Goal: Check status: Check status

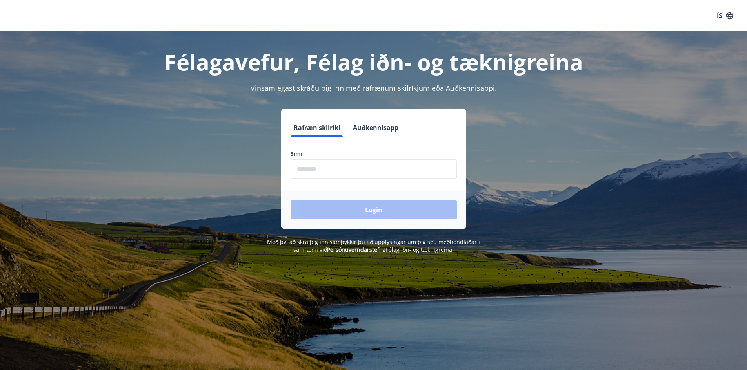
click at [350, 176] on input "phone" at bounding box center [373, 169] width 166 height 19
type input "********"
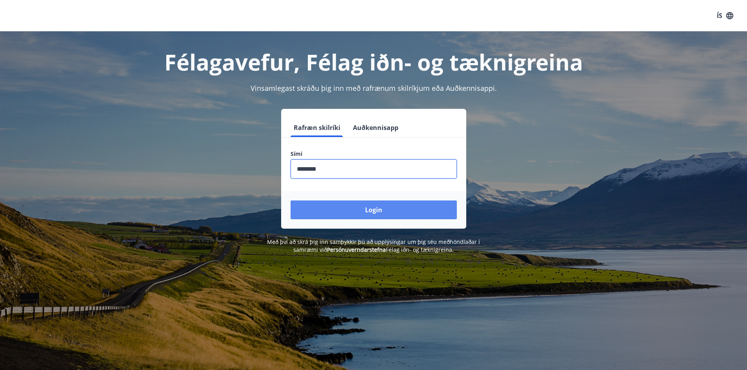
click at [359, 206] on button "Login" at bounding box center [373, 210] width 166 height 19
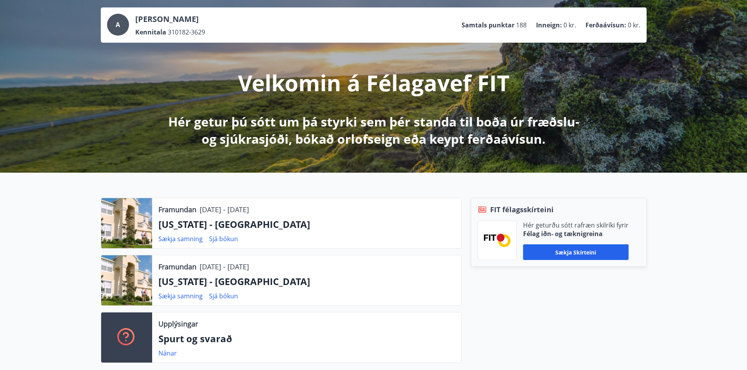
scroll to position [39, 0]
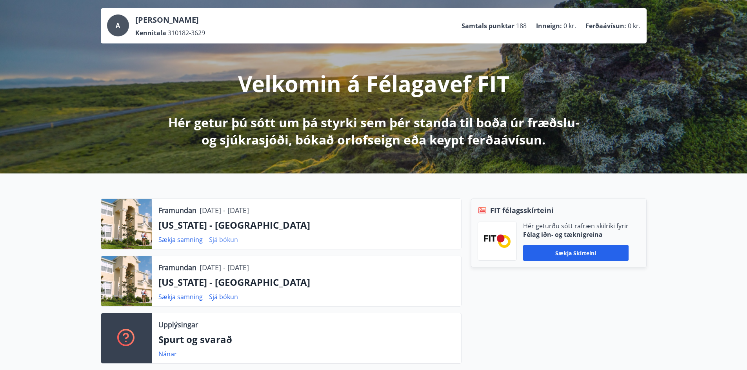
click at [225, 239] on link "Sjá bókun" at bounding box center [223, 240] width 29 height 9
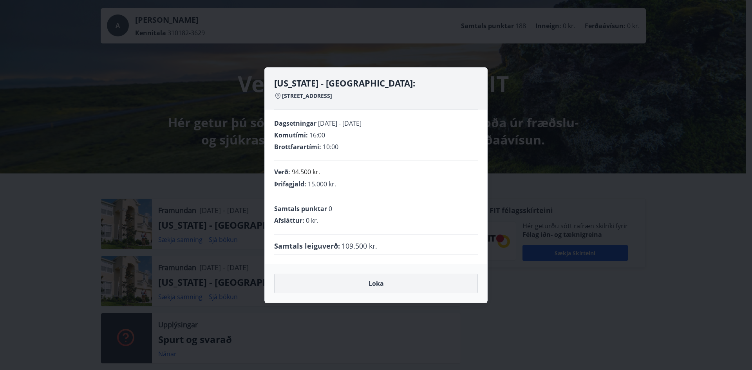
click at [363, 279] on button "Loka" at bounding box center [376, 284] width 204 height 20
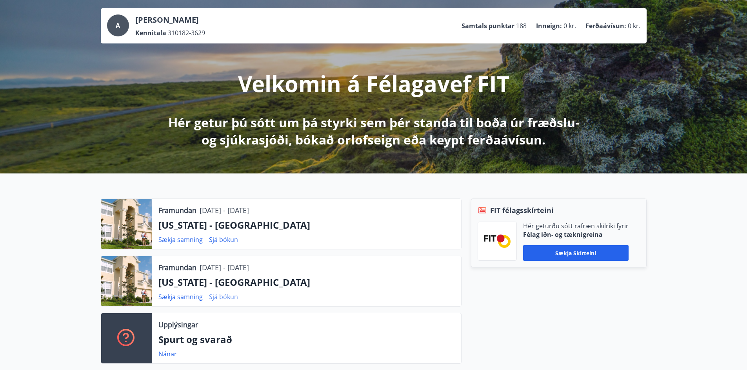
click at [230, 297] on link "Sjá bókun" at bounding box center [223, 297] width 29 height 9
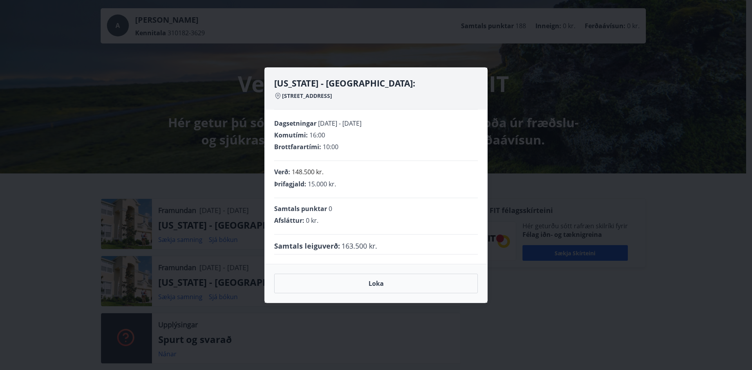
click at [216, 192] on div "[US_STATE] - [GEOGRAPHIC_DATA]: [STREET_ADDRESS], Windsor Hill Dagsetningar [DA…" at bounding box center [376, 185] width 752 height 370
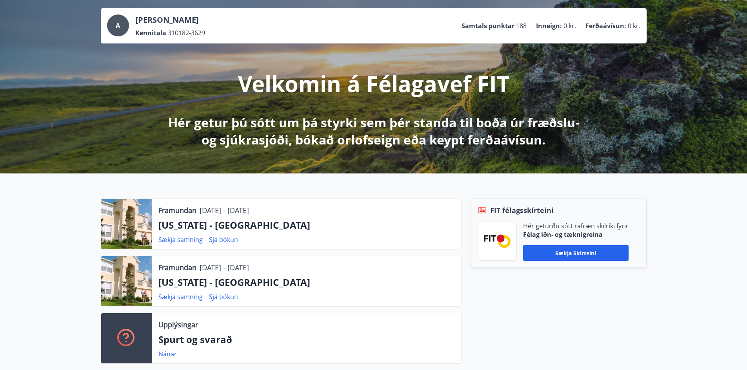
click at [227, 292] on div "Framundan [DATE] - [DATE] [US_STATE] - [GEOGRAPHIC_DATA] Sækja samning Sjá bókun" at bounding box center [306, 281] width 309 height 50
click at [224, 294] on link "Sjá bókun" at bounding box center [223, 297] width 29 height 9
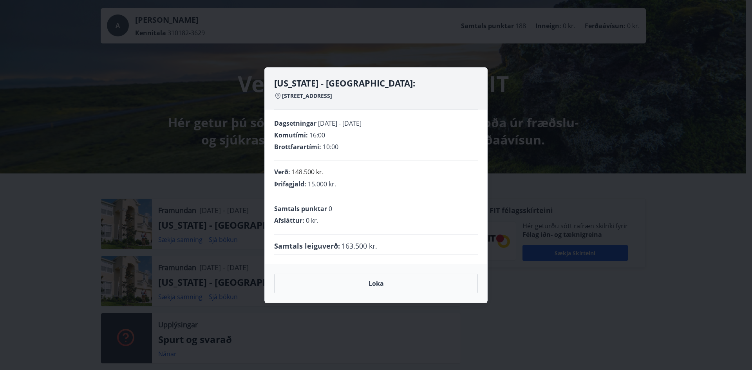
click at [248, 279] on div "[US_STATE] - [GEOGRAPHIC_DATA]: [STREET_ADDRESS], Windsor Hill Dagsetningar [DA…" at bounding box center [376, 185] width 752 height 370
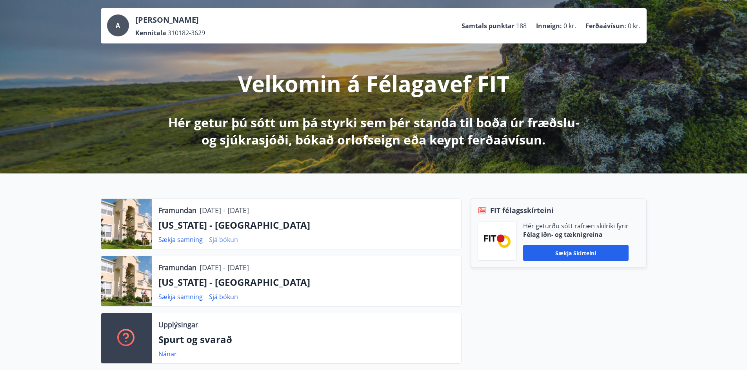
click at [220, 238] on link "Sjá bókun" at bounding box center [223, 240] width 29 height 9
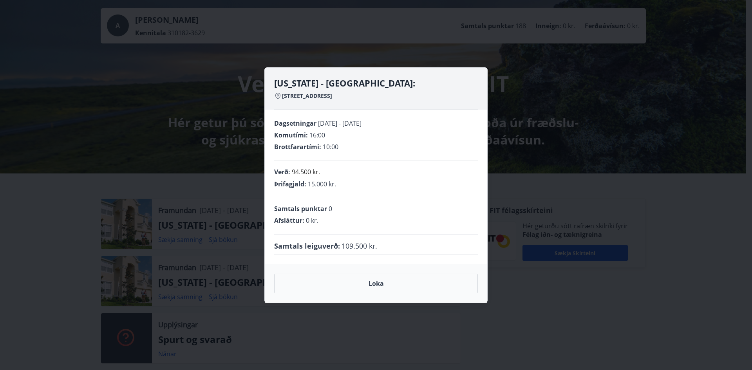
click at [214, 192] on div "[US_STATE] - [GEOGRAPHIC_DATA]: [STREET_ADDRESS], Windsor Hill Dagsetningar [DA…" at bounding box center [376, 185] width 752 height 370
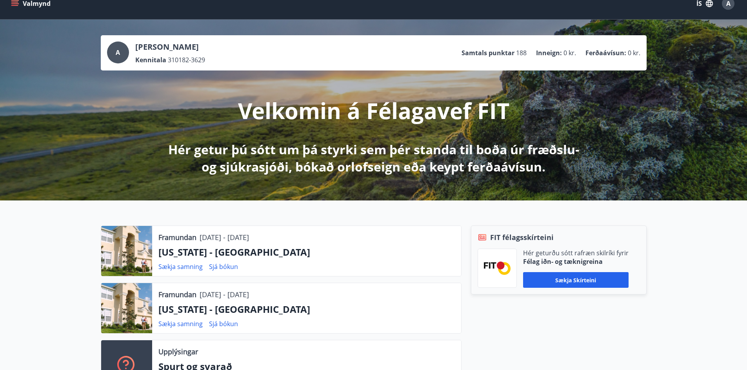
scroll to position [0, 0]
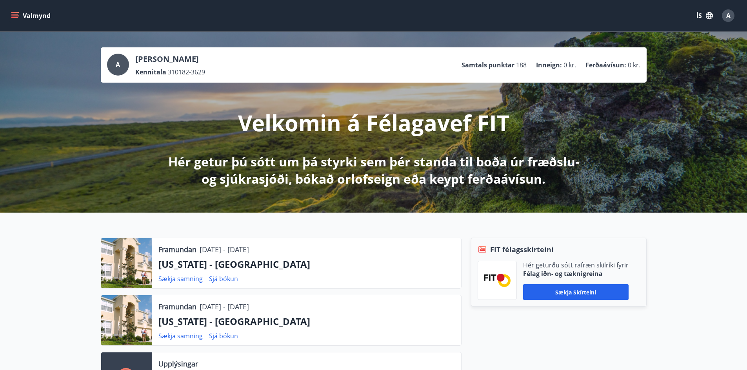
click at [522, 66] on span "188" at bounding box center [521, 65] width 11 height 9
